Goal: Check status: Verify the current state of an ongoing process or item

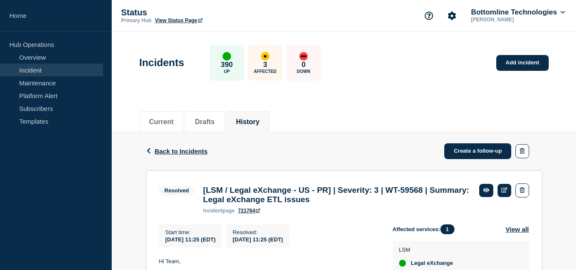
click at [65, 69] on link "Incident" at bounding box center [51, 69] width 103 height 13
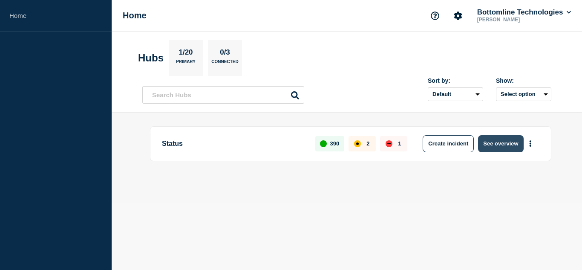
click at [505, 144] on button "See overview" at bounding box center [500, 143] width 45 height 17
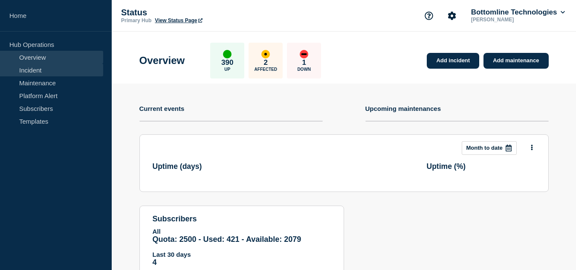
click at [46, 70] on link "Incident" at bounding box center [51, 69] width 103 height 13
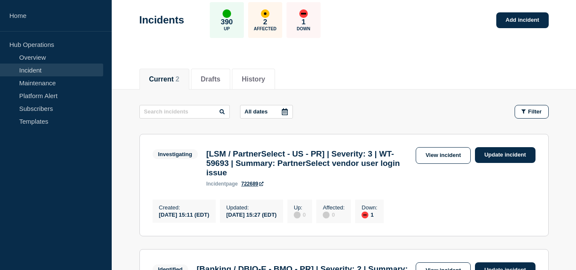
scroll to position [128, 0]
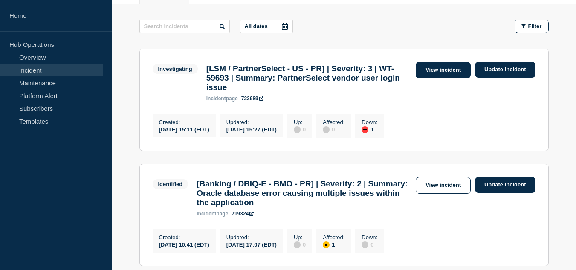
click at [436, 71] on link "View incident" at bounding box center [442, 70] width 55 height 17
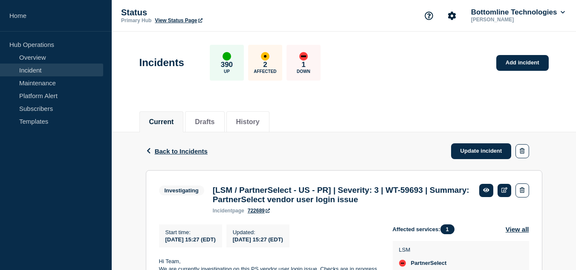
scroll to position [144, 0]
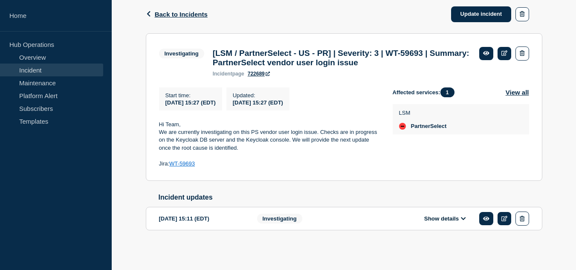
click at [450, 218] on button "Show details" at bounding box center [444, 218] width 47 height 7
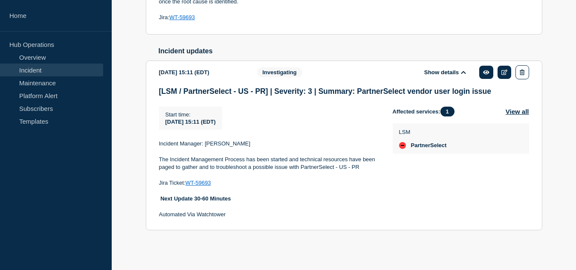
scroll to position [164, 0]
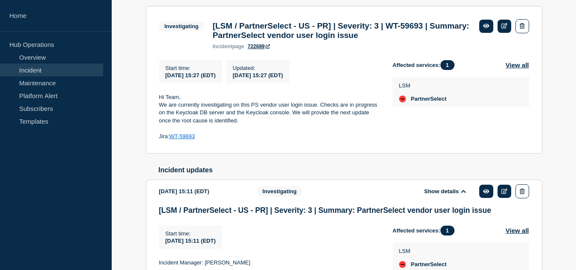
click at [190, 139] on link "WT-59693" at bounding box center [182, 136] width 26 height 6
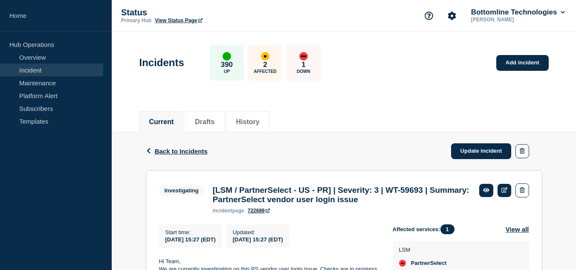
scroll to position [85, 0]
